Goal: Navigation & Orientation: Go to known website

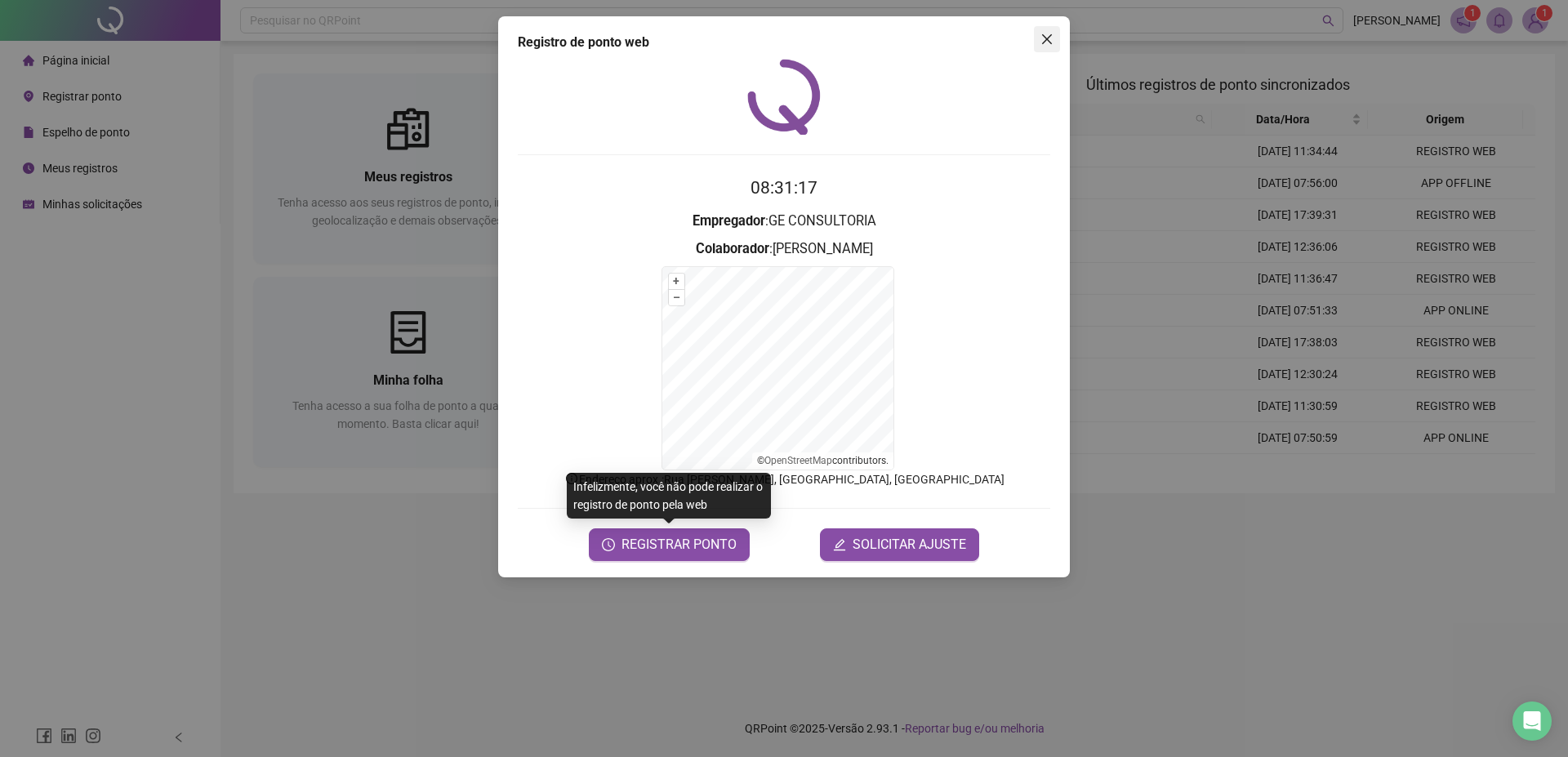
click at [1039, 31] on button "Close" at bounding box center [1047, 39] width 26 height 26
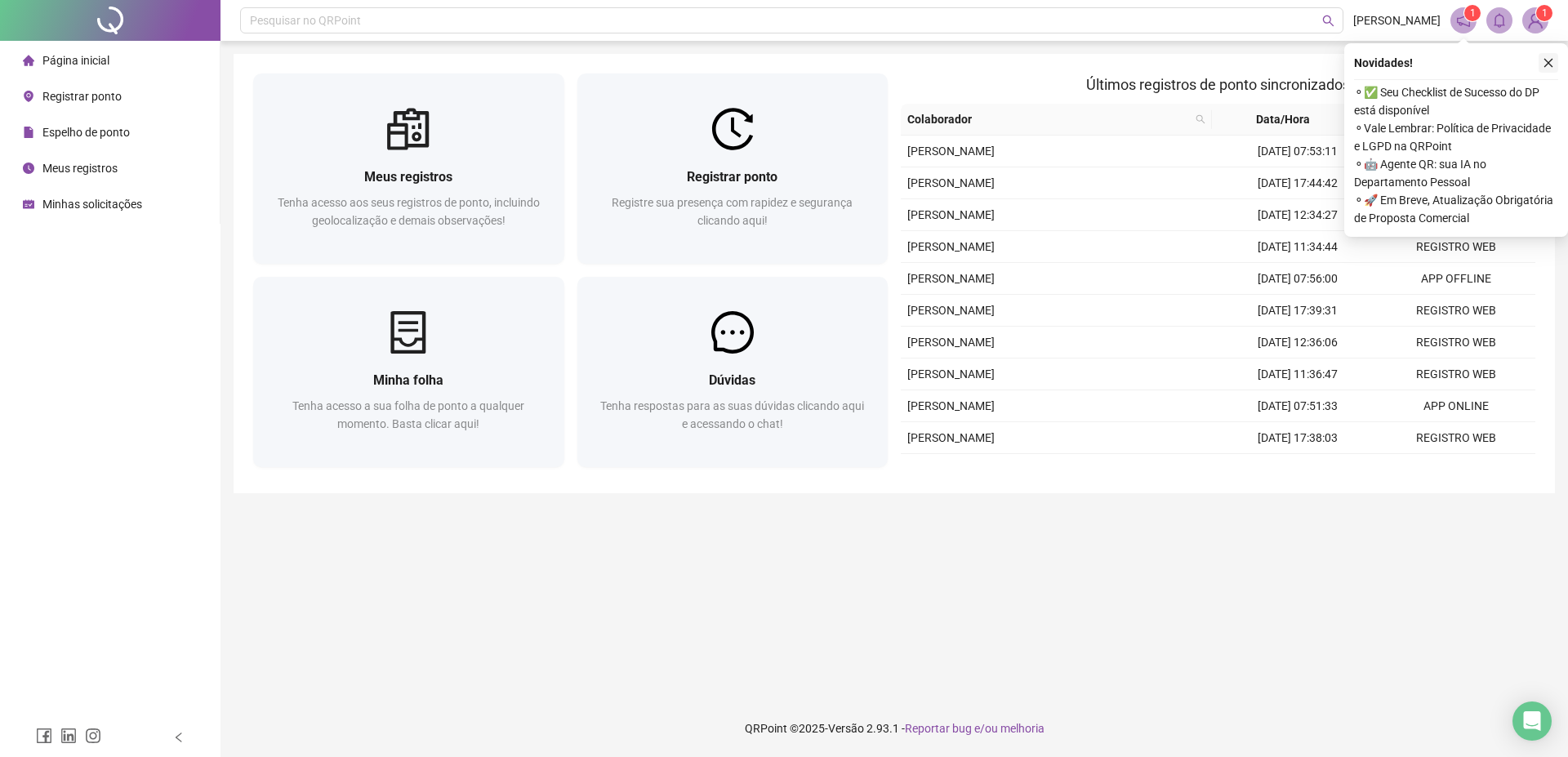
click at [1552, 61] on icon "close" at bounding box center [1548, 62] width 11 height 11
